Goal: Information Seeking & Learning: Find specific fact

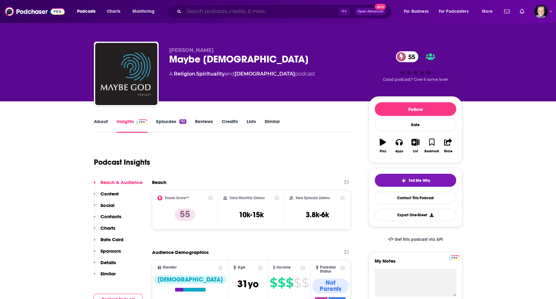
click at [194, 12] on input "Search podcasts, credits, & more..." at bounding box center [261, 12] width 155 height 10
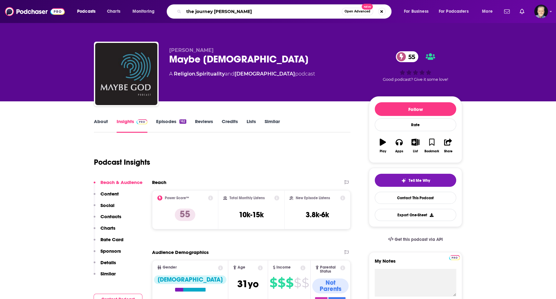
type input "the journey [PERSON_NAME]"
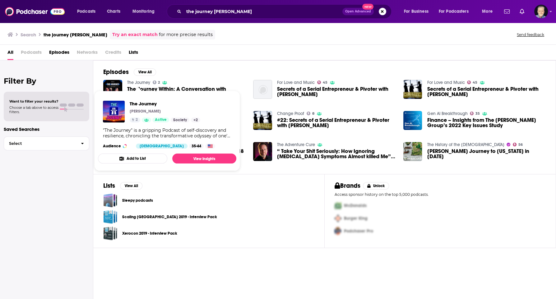
click at [138, 81] on link "The Journey" at bounding box center [138, 82] width 23 height 5
